Goal: Navigation & Orientation: Find specific page/section

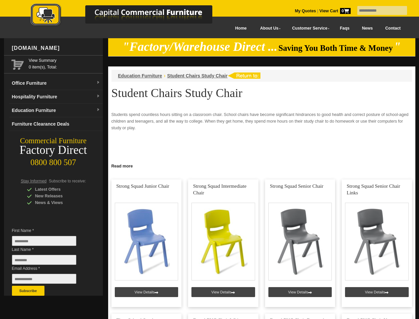
click at [378, 11] on input "text" at bounding box center [382, 10] width 50 height 9
click at [49, 261] on input "Last Name *" at bounding box center [44, 259] width 64 height 10
click at [28, 290] on button "Subscribe" at bounding box center [28, 290] width 33 height 10
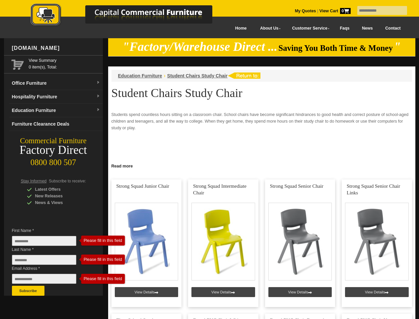
click at [262, 165] on link "Read more" at bounding box center [261, 165] width 307 height 8
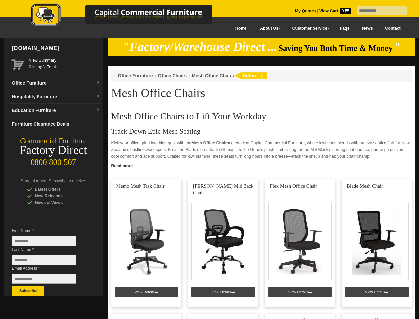
click at [378, 11] on input "text" at bounding box center [382, 10] width 50 height 9
click at [49, 261] on input "Last Name *" at bounding box center [44, 259] width 64 height 10
click at [28, 290] on button "Subscribe" at bounding box center [28, 290] width 33 height 10
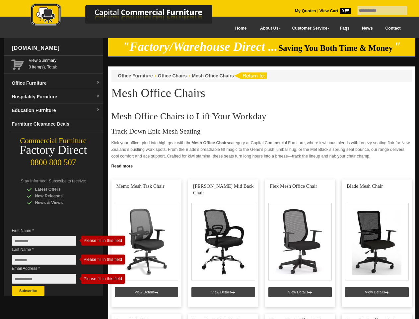
click at [262, 165] on link "Read more" at bounding box center [261, 165] width 307 height 8
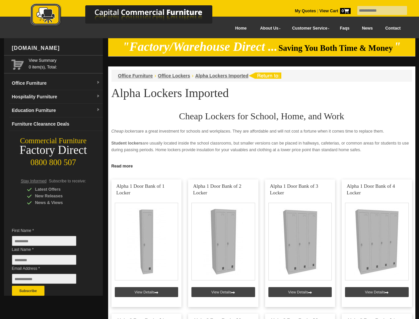
click at [378, 11] on input "text" at bounding box center [382, 10] width 50 height 9
click at [49, 261] on input "Last Name *" at bounding box center [44, 259] width 64 height 10
click at [28, 290] on button "Subscribe" at bounding box center [28, 290] width 33 height 10
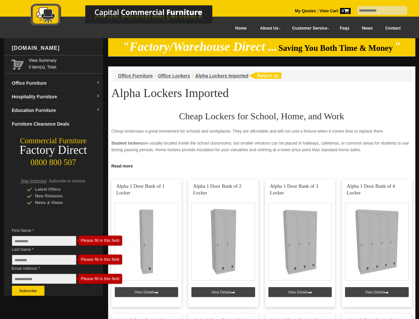
click at [262, 165] on link "Read more" at bounding box center [261, 165] width 307 height 8
